Goal: Navigation & Orientation: Find specific page/section

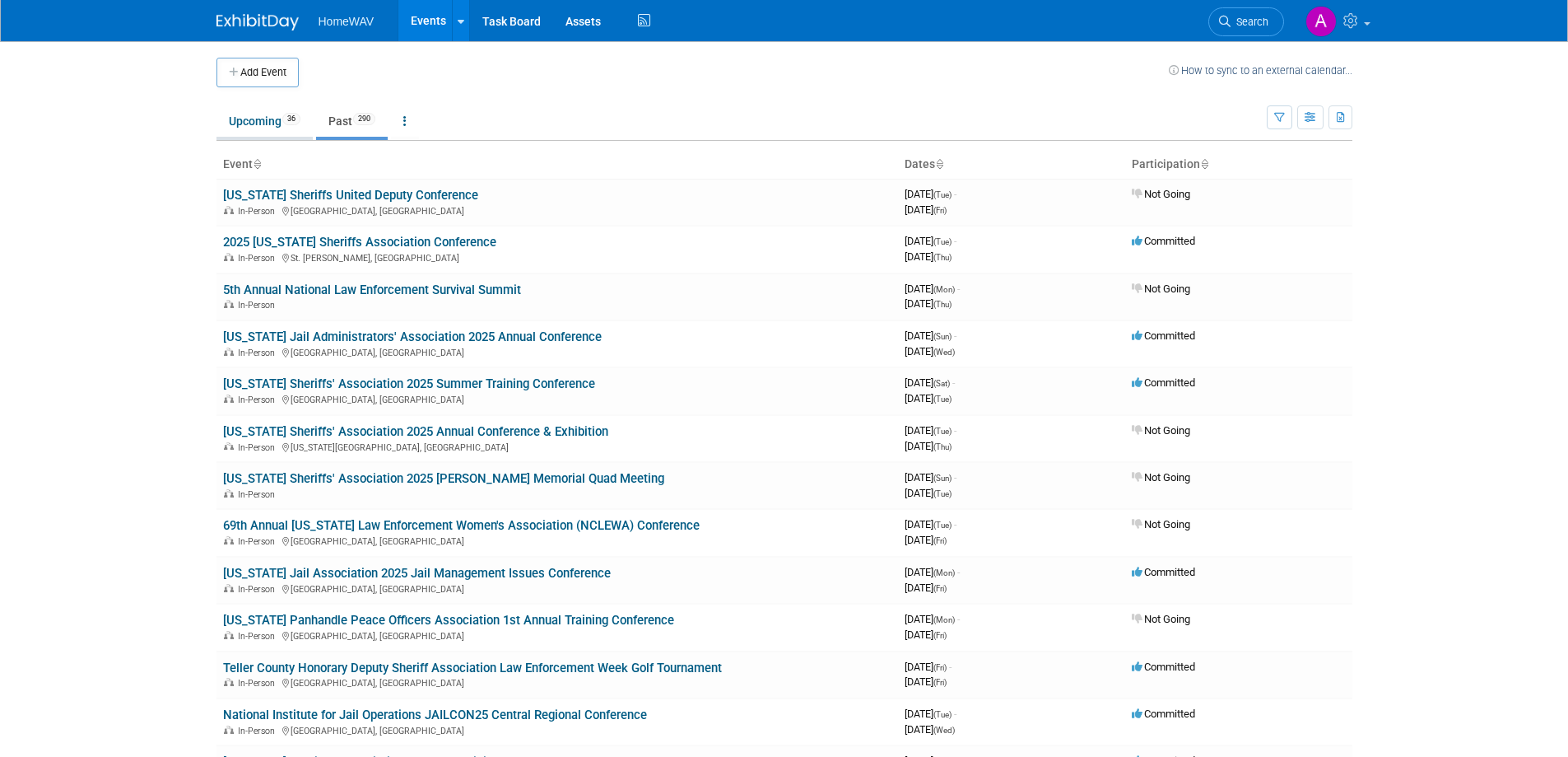
click at [252, 122] on link "Upcoming 36" at bounding box center [265, 122] width 97 height 32
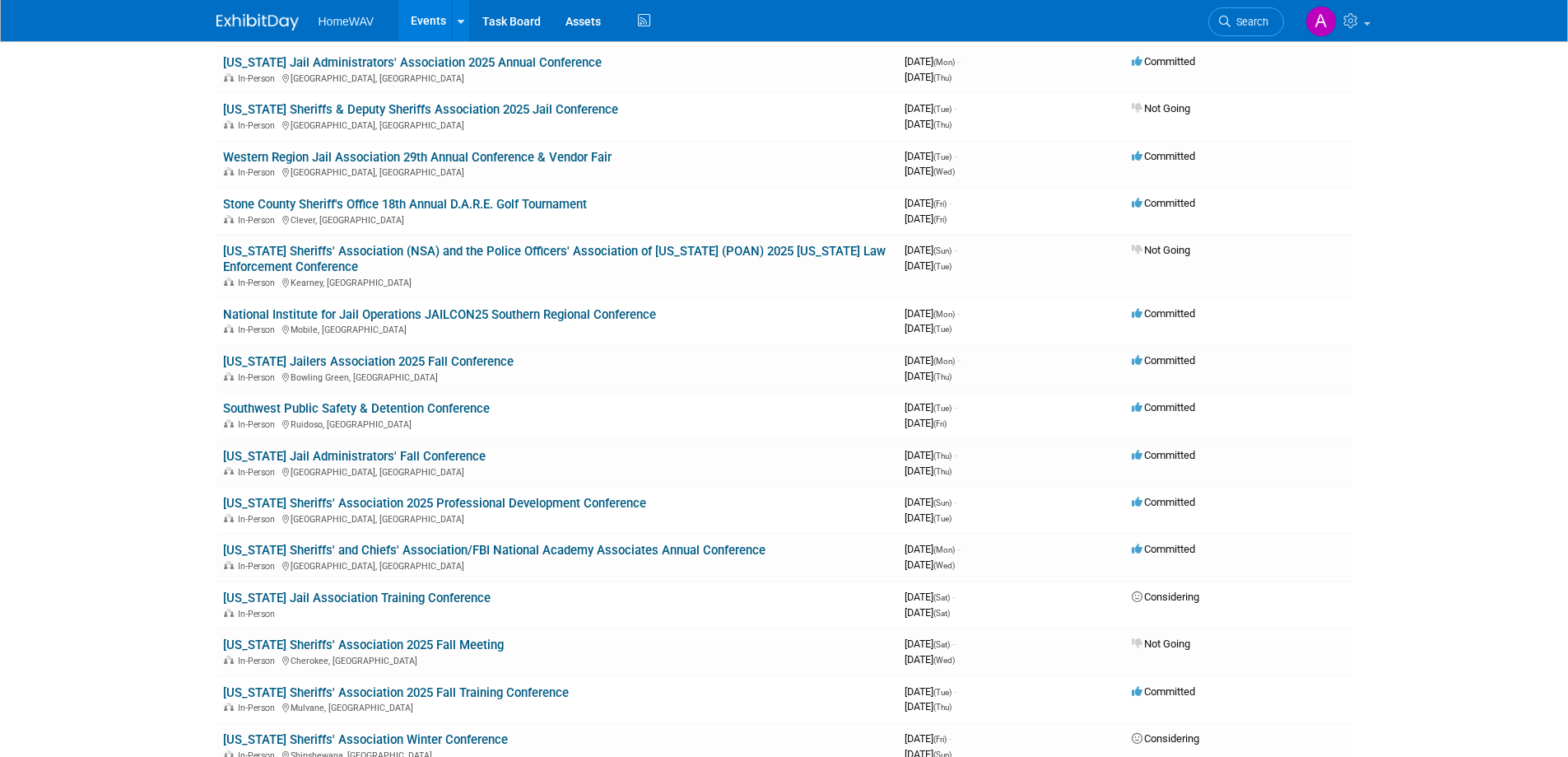
scroll to position [164, 0]
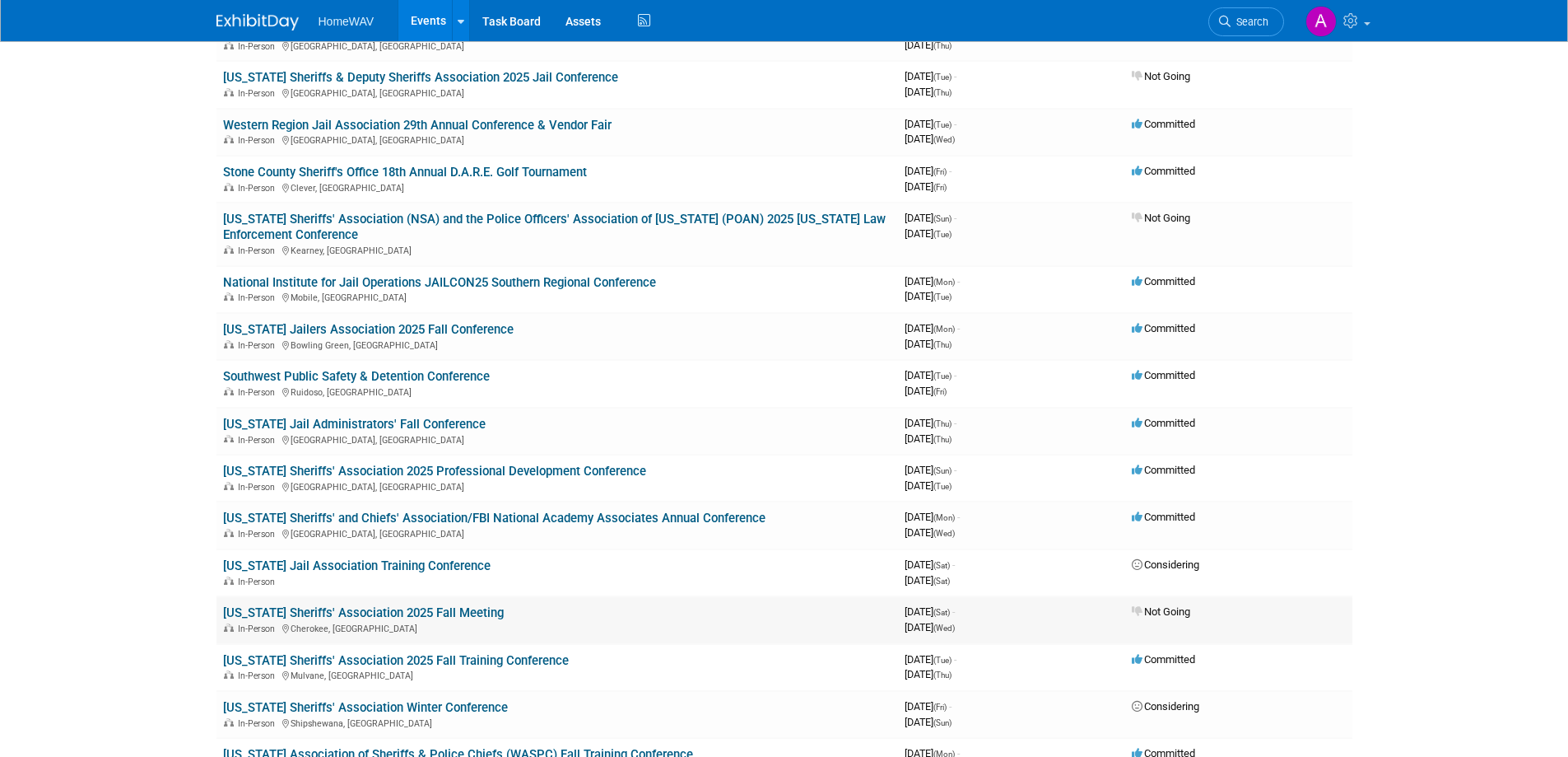
click at [446, 614] on link "North Carolina Sheriffs' Association 2025 Fall Meeting" at bounding box center [363, 613] width 280 height 15
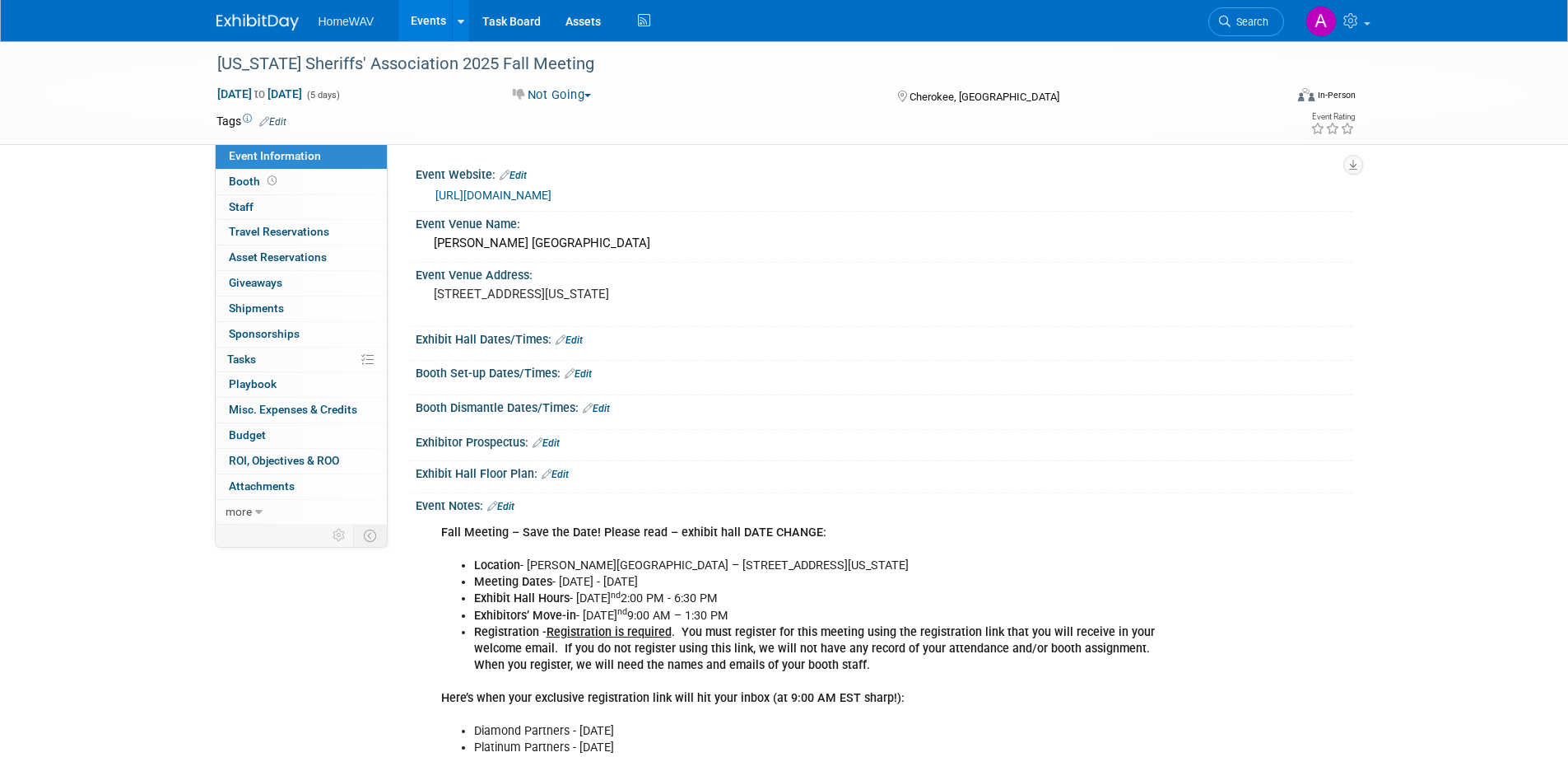
click at [421, 20] on link "Events" at bounding box center [428, 20] width 60 height 41
